Goal: Obtain resource: Download file/media

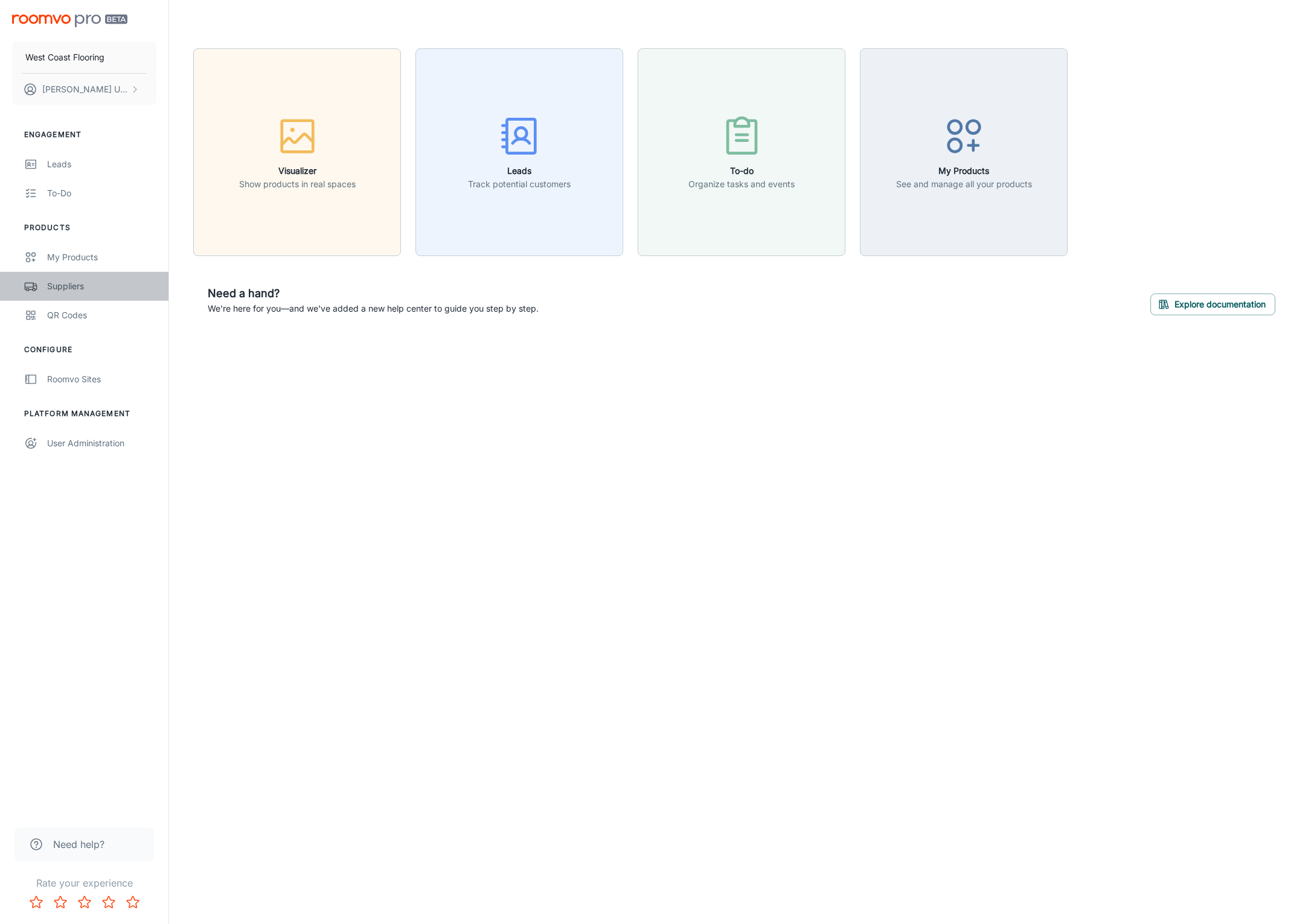
click at [77, 284] on div "Suppliers" at bounding box center [101, 286] width 109 height 14
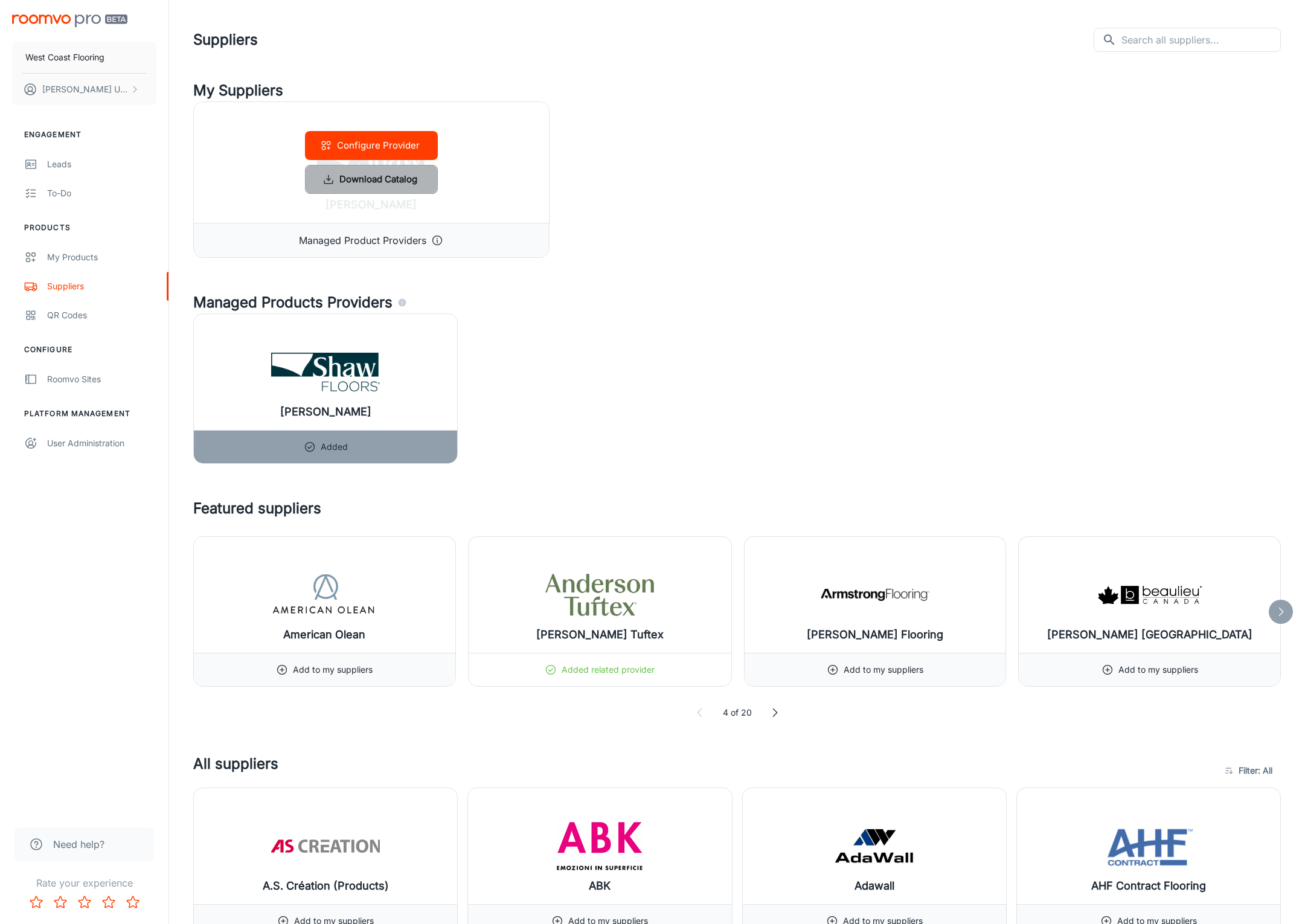
click at [409, 182] on button "Download Catalog" at bounding box center [371, 179] width 133 height 29
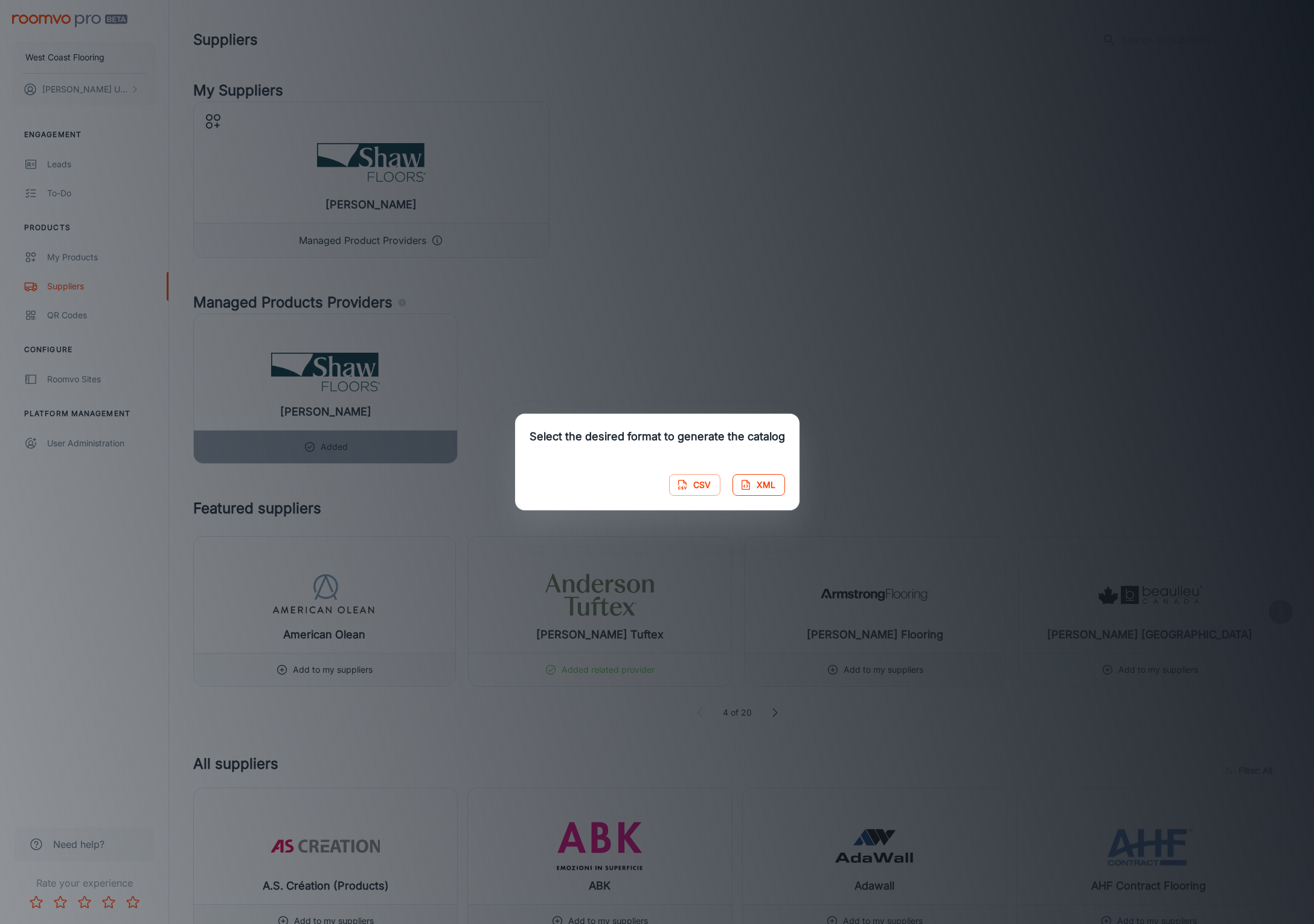
click at [752, 488] on button "XML" at bounding box center [759, 485] width 52 height 22
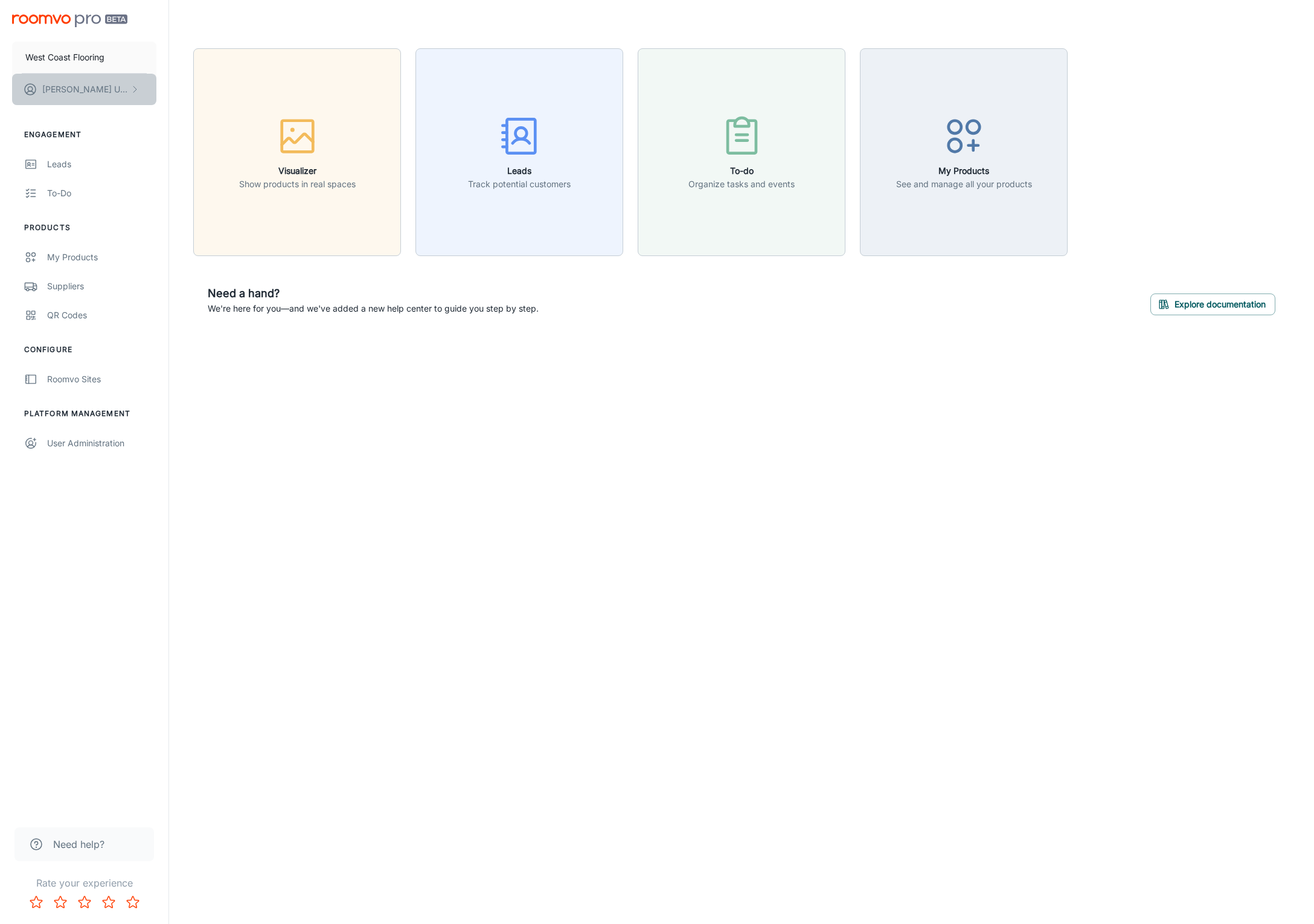
click at [128, 90] on button "Luis Urday" at bounding box center [84, 90] width 145 height 31
click at [186, 113] on li "Log out" at bounding box center [188, 109] width 65 height 20
click at [78, 285] on div "Suppliers" at bounding box center [101, 286] width 109 height 14
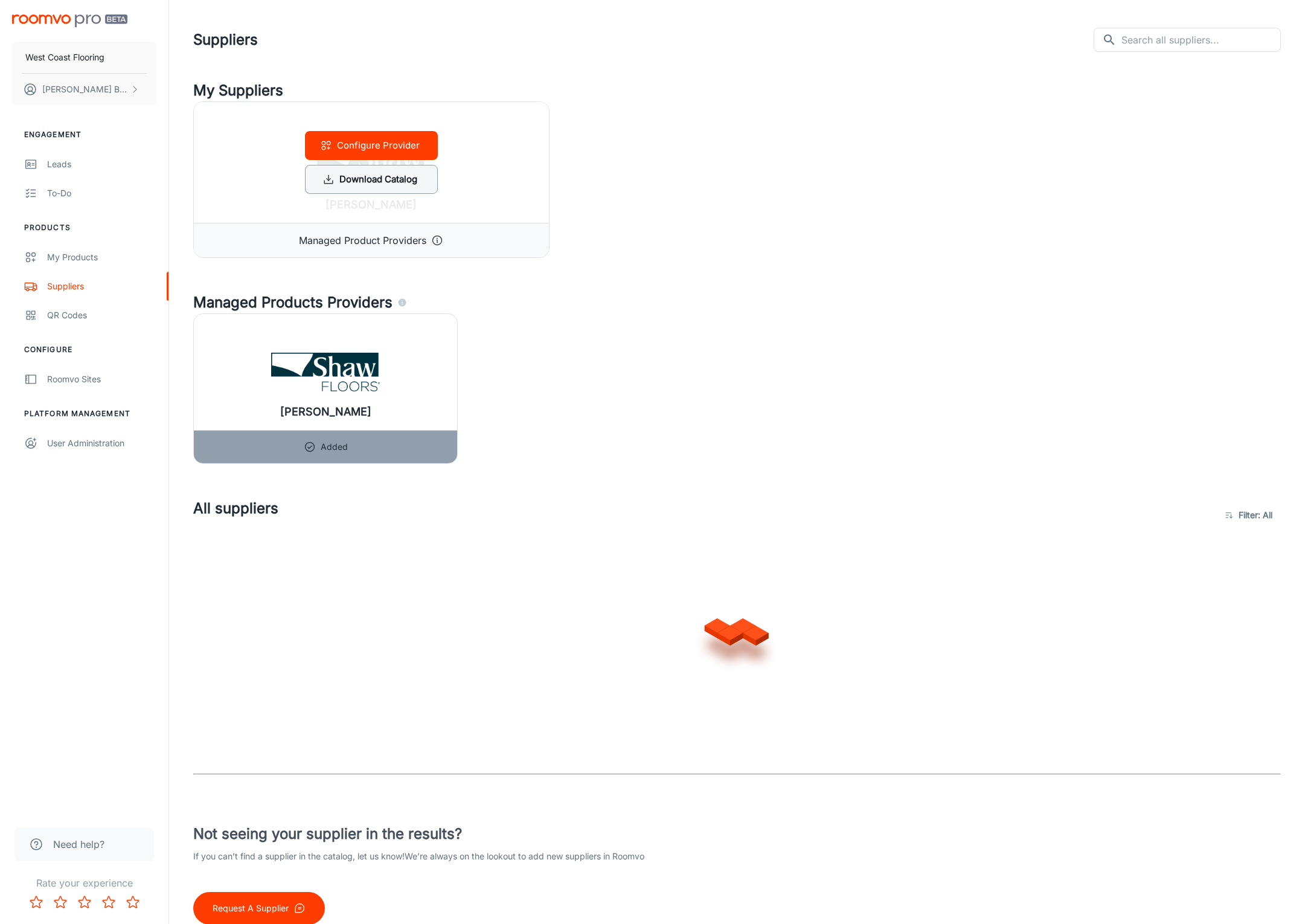
click at [385, 188] on button "Download Catalog" at bounding box center [371, 179] width 133 height 29
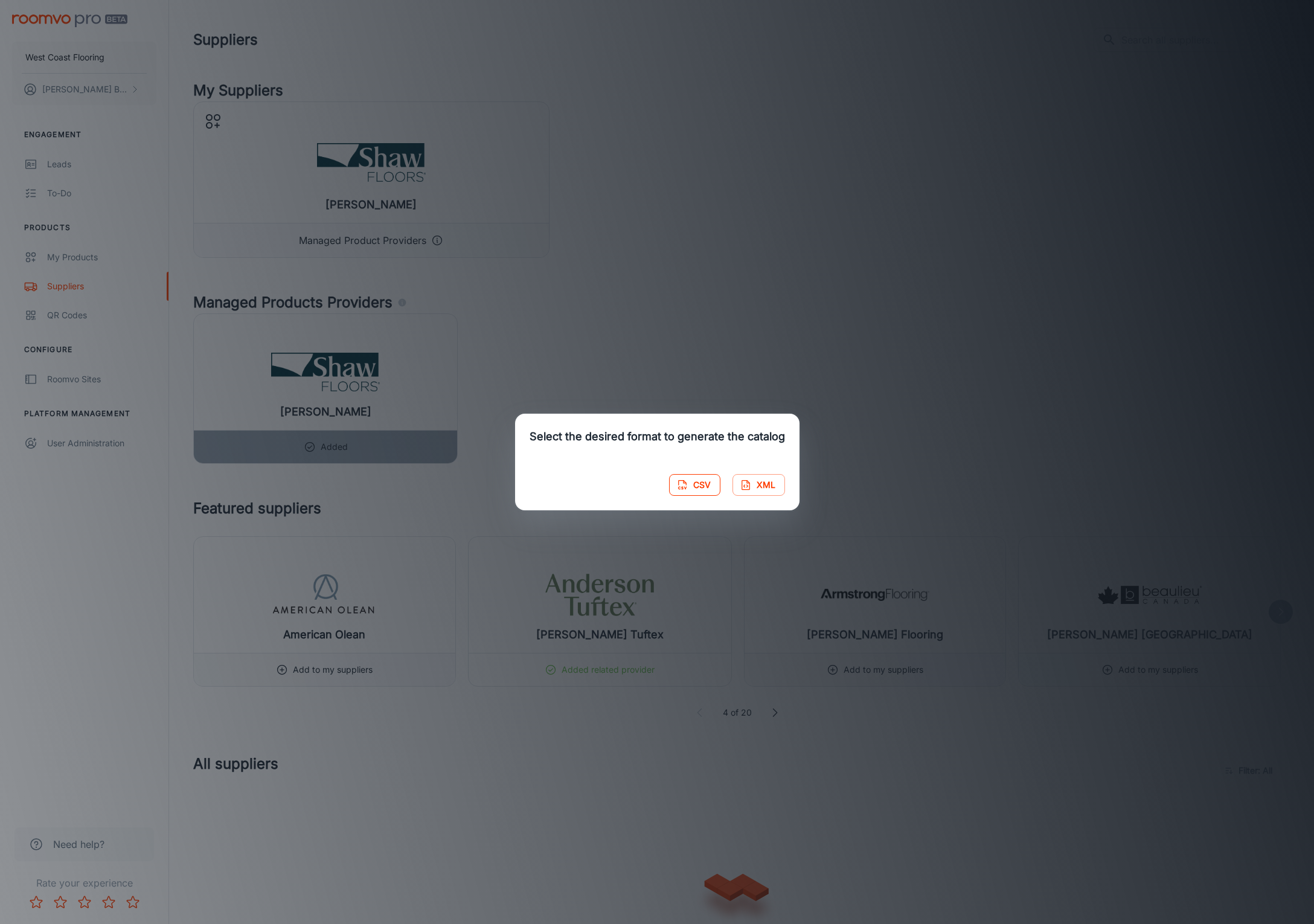
click at [685, 484] on icon "button" at bounding box center [682, 484] width 12 height 12
